Goal: Navigation & Orientation: Find specific page/section

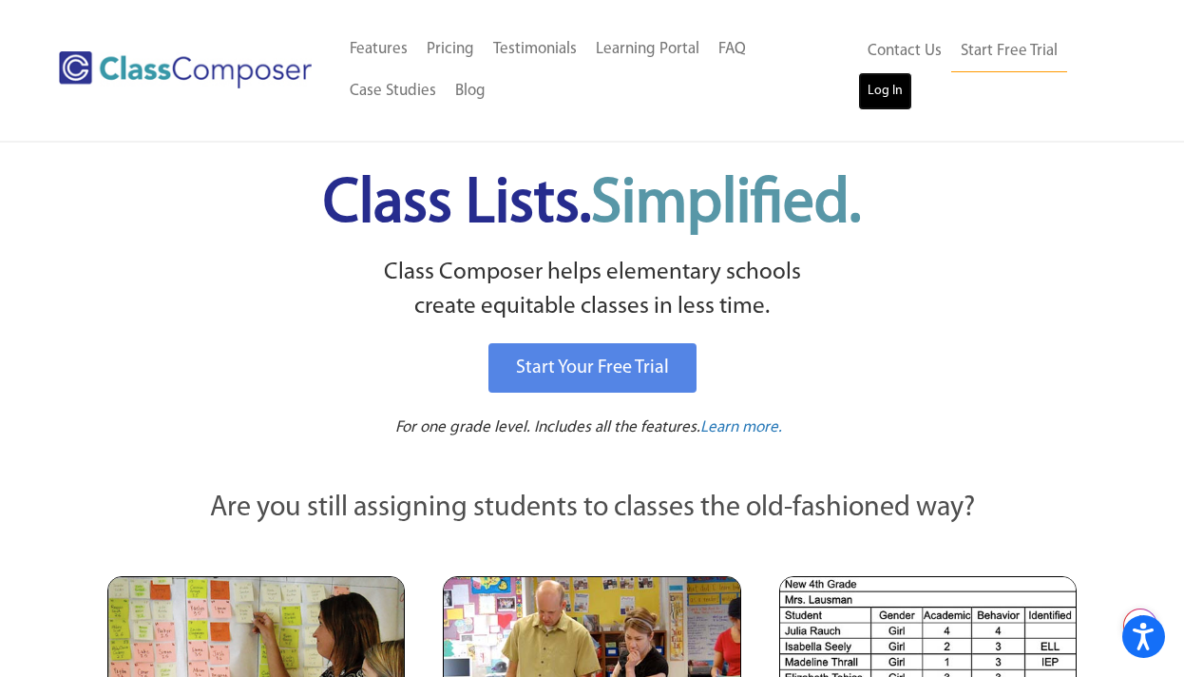
click at [887, 92] on link "Log In" at bounding box center [885, 91] width 54 height 38
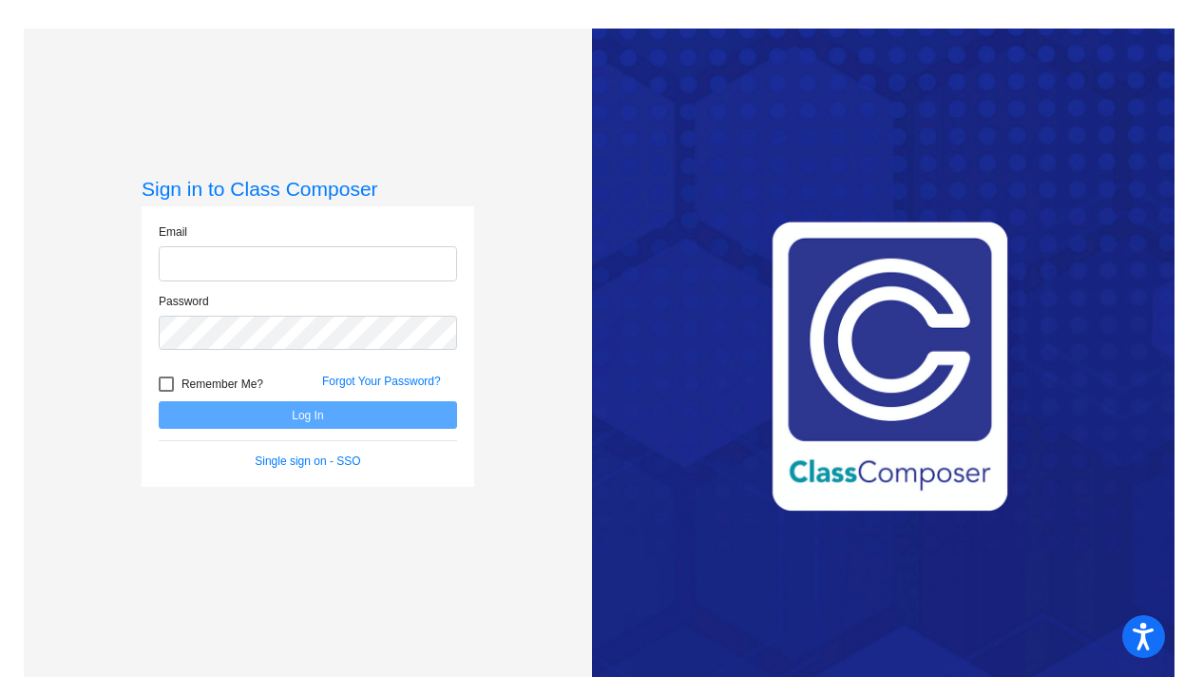
type input "Mwalton@lgusd.org"
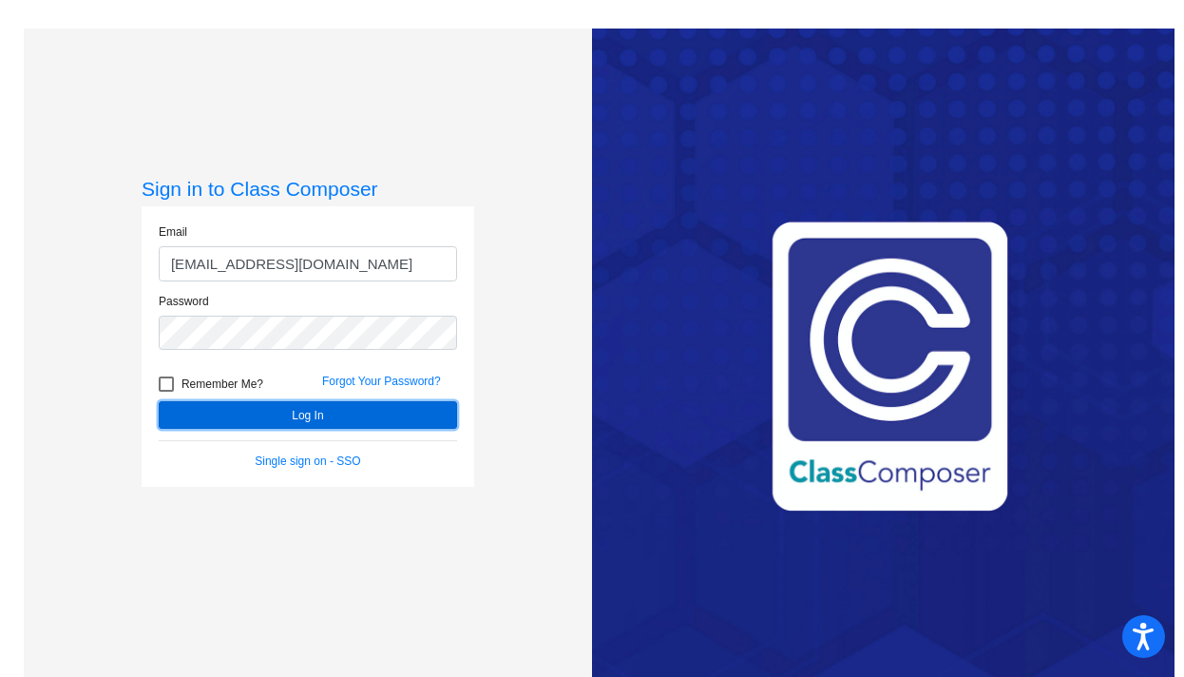
click at [318, 418] on button "Log In" at bounding box center [308, 415] width 298 height 28
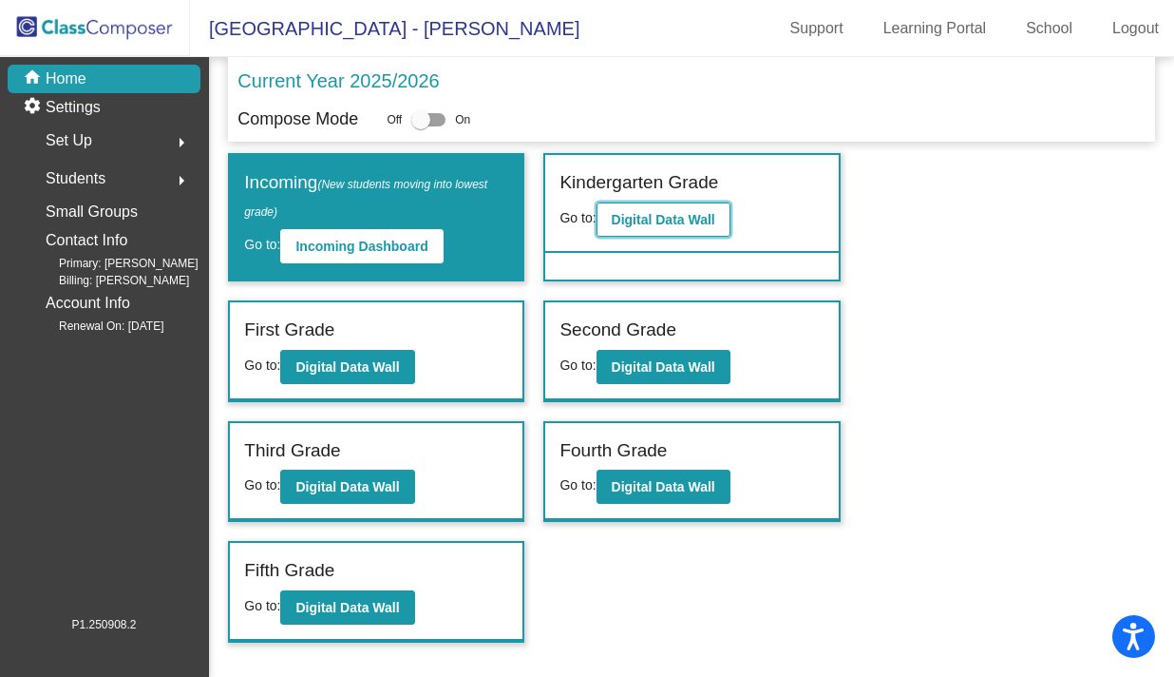
click at [672, 214] on b "Digital Data Wall" at bounding box center [664, 219] width 104 height 15
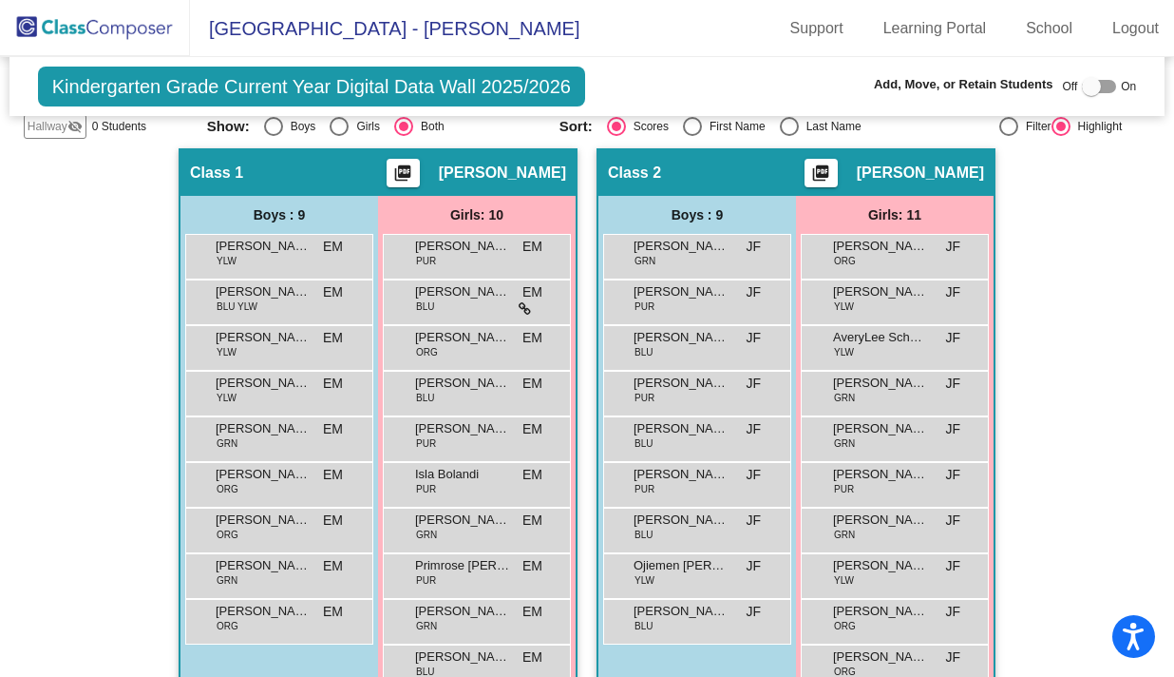
scroll to position [332, 0]
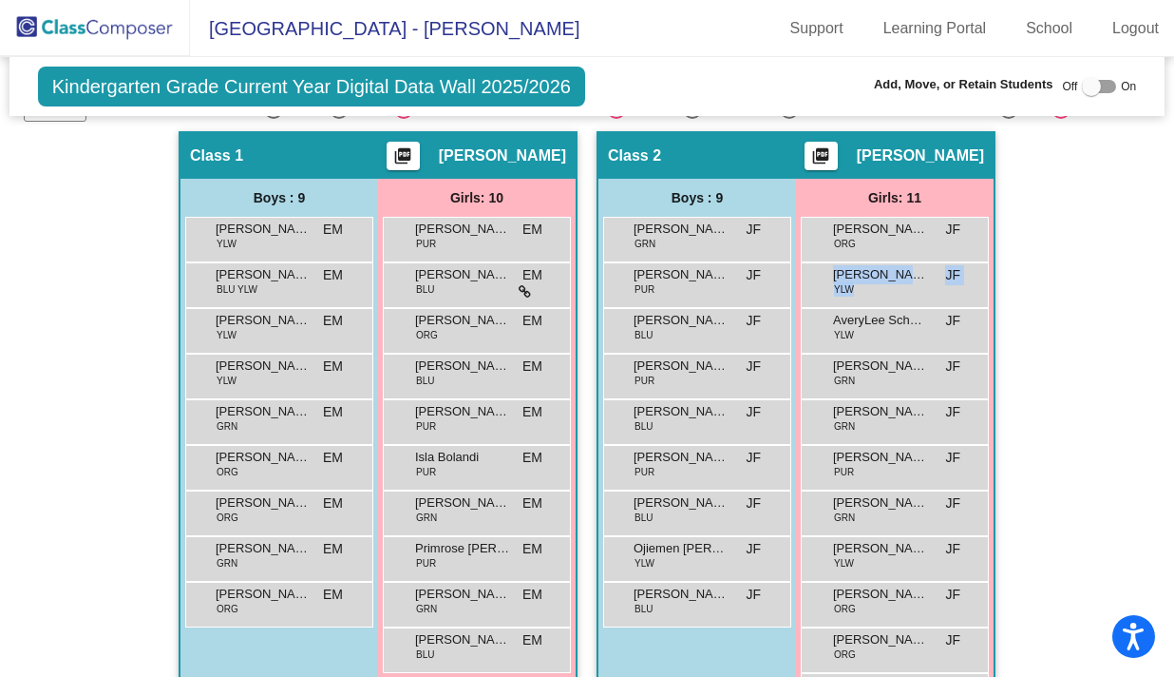
drag, startPoint x: 1168, startPoint y: 168, endPoint x: 1156, endPoint y: 318, distance: 150.6
click at [1156, 318] on mat-sidenav-content "Kindergarten Grade Current Year Digital Data Wall 2025/2026 Add, Move, or Retai…" at bounding box center [587, 367] width 1174 height 620
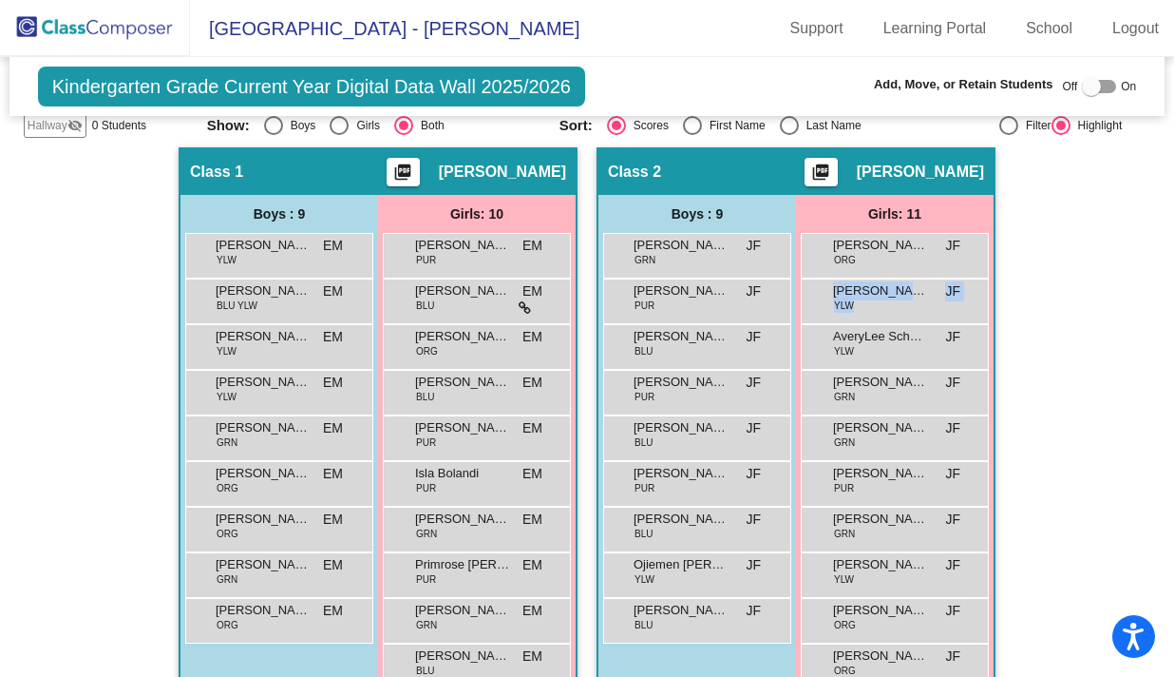
scroll to position [386, 0]
